Goal: Entertainment & Leisure: Consume media (video, audio)

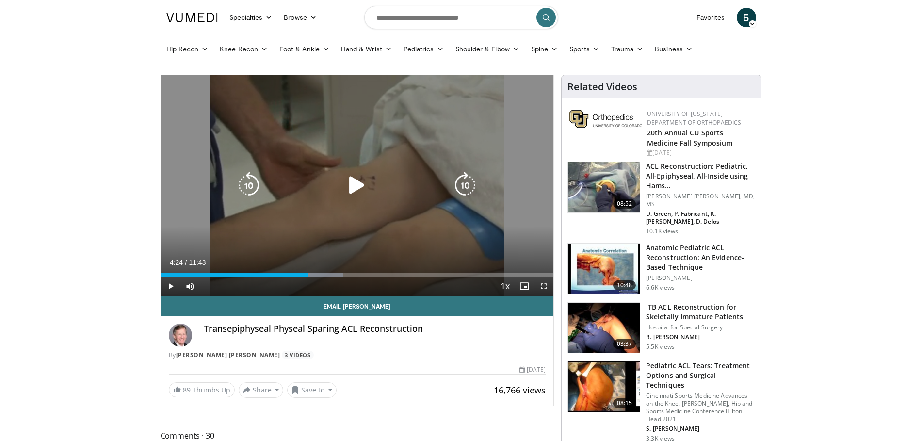
click at [358, 188] on icon "Video Player" at bounding box center [356, 185] width 27 height 27
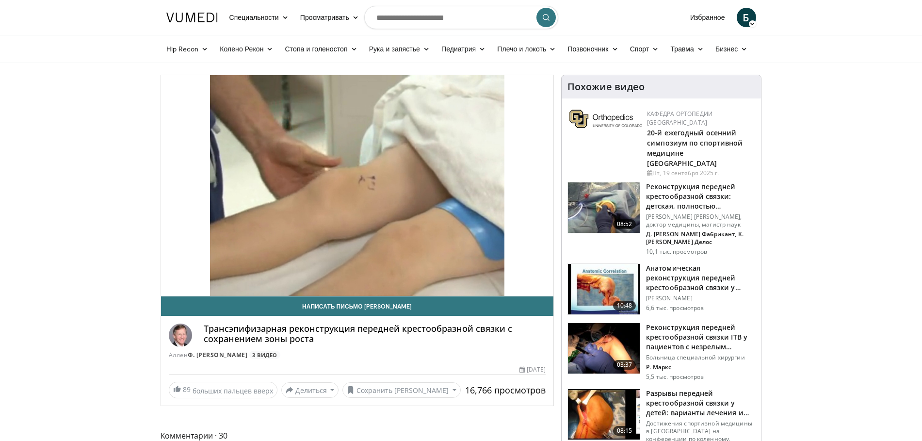
click at [602, 211] on img at bounding box center [604, 207] width 72 height 50
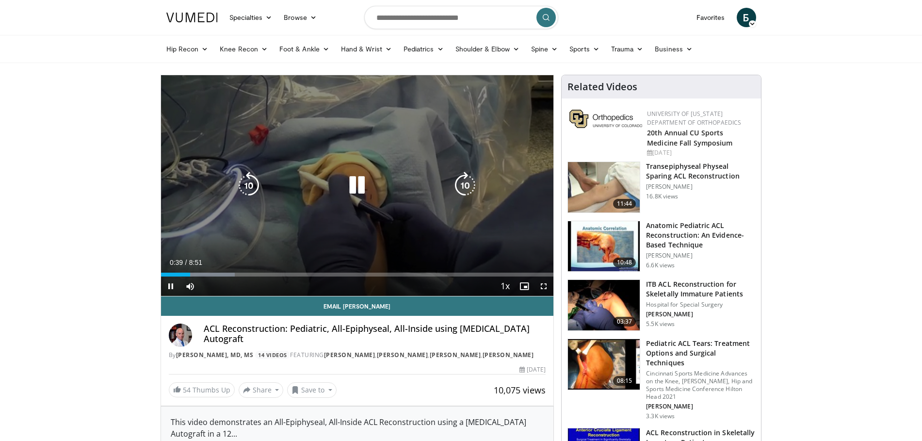
click at [363, 185] on icon "Video Player" at bounding box center [356, 185] width 27 height 27
